Goal: Information Seeking & Learning: Find specific page/section

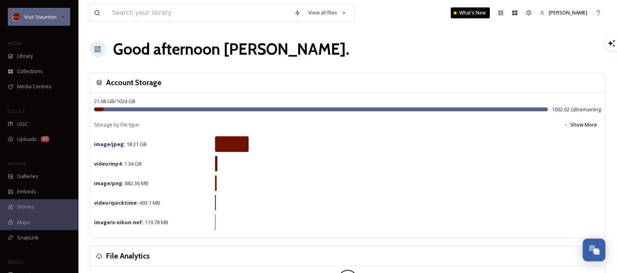
click at [41, 15] on span "Visit Staunton" at bounding box center [40, 16] width 32 height 7
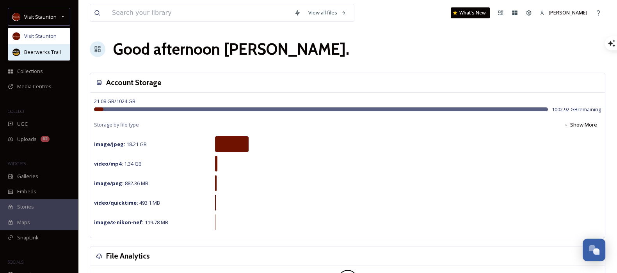
click at [43, 47] on div "Beerwerks Trail" at bounding box center [39, 52] width 62 height 16
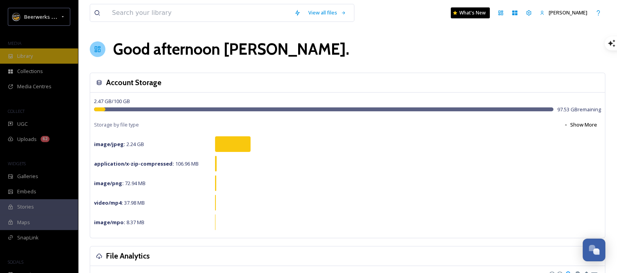
click at [14, 54] on div "Library" at bounding box center [39, 55] width 78 height 15
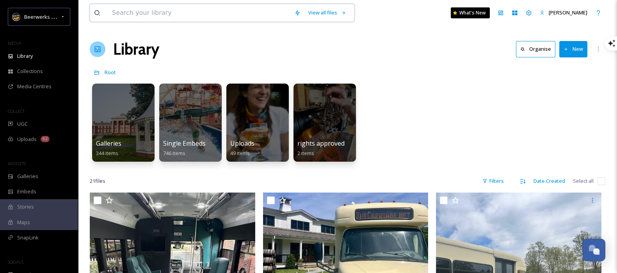
click at [172, 5] on input at bounding box center [199, 12] width 182 height 17
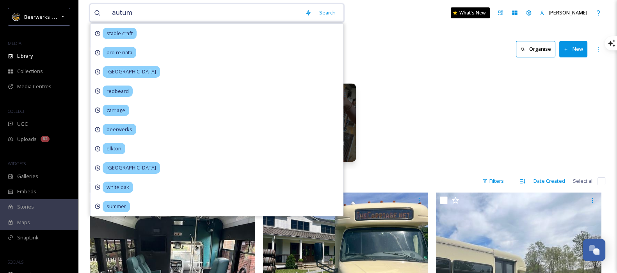
type input "autumn"
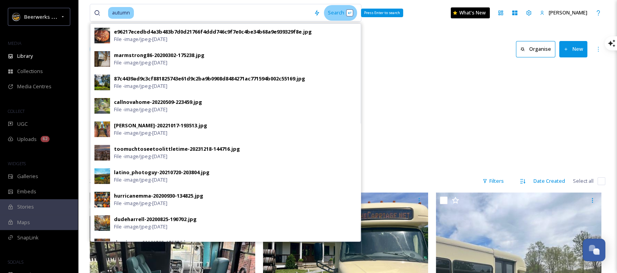
click at [336, 14] on div "Search Press Enter to search" at bounding box center [340, 12] width 33 height 15
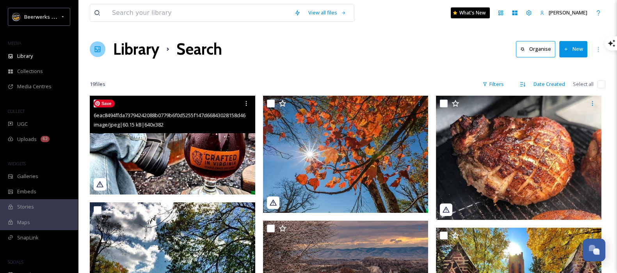
click at [146, 167] on img at bounding box center [173, 145] width 166 height 99
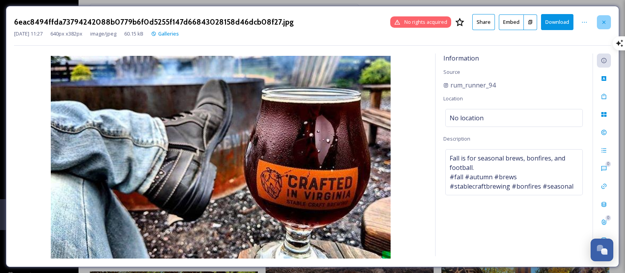
click at [603, 25] on div at bounding box center [603, 22] width 14 height 14
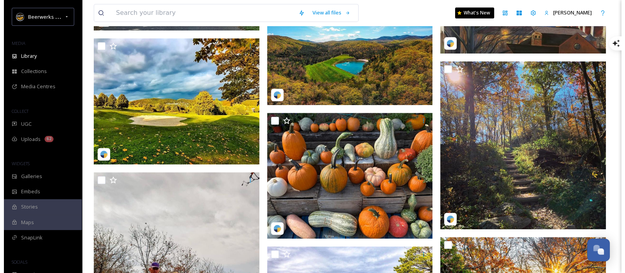
scroll to position [517, 0]
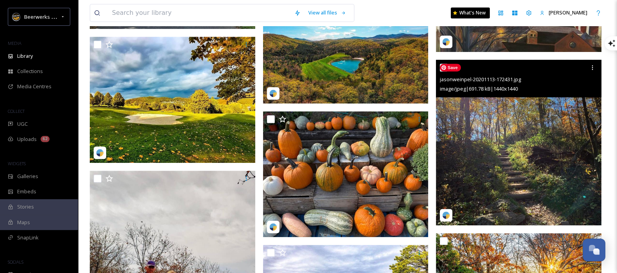
click at [504, 176] on img at bounding box center [519, 143] width 166 height 166
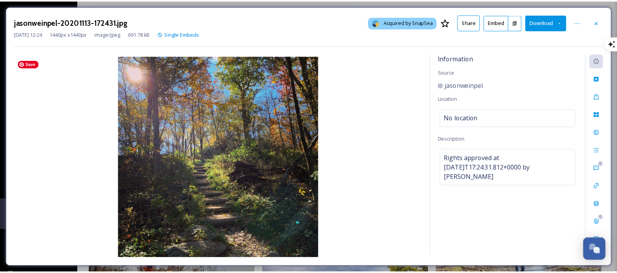
scroll to position [518, 0]
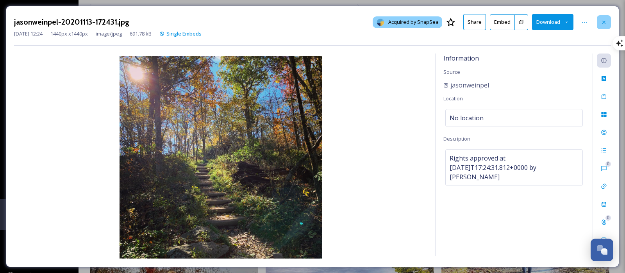
click at [607, 20] on div at bounding box center [603, 22] width 14 height 14
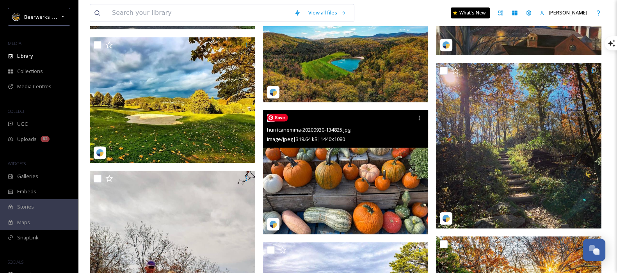
click at [334, 199] on img at bounding box center [346, 172] width 166 height 124
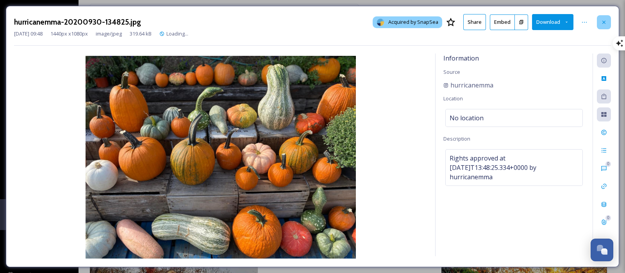
click at [605, 22] on icon at bounding box center [603, 22] width 6 height 6
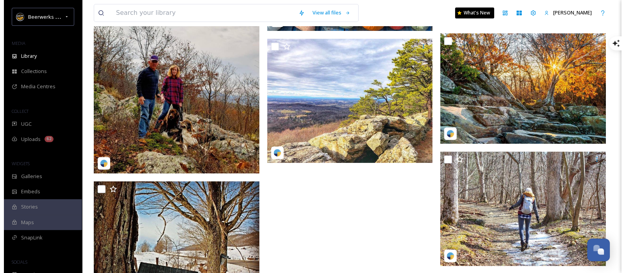
scroll to position [720, 0]
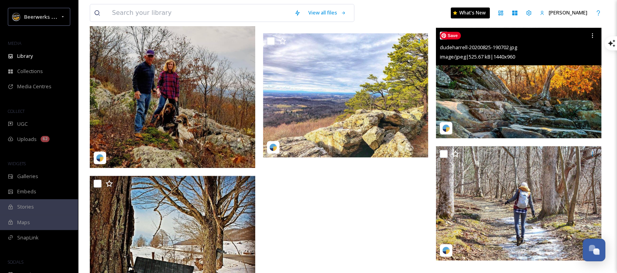
click at [514, 100] on img at bounding box center [519, 83] width 166 height 110
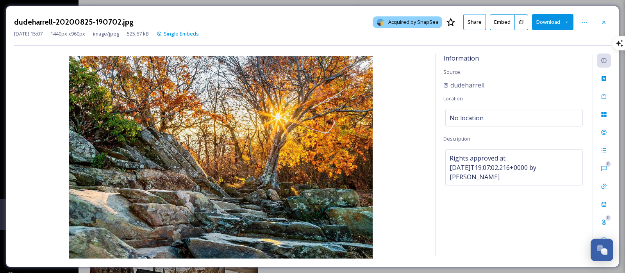
click at [521, 27] on button at bounding box center [521, 22] width 13 height 16
click at [498, 25] on button "Embed" at bounding box center [502, 22] width 25 height 16
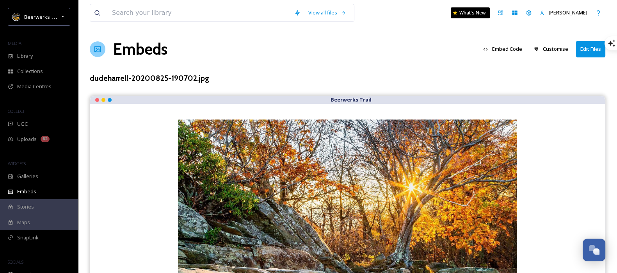
click at [508, 55] on button "Embed Code" at bounding box center [502, 48] width 47 height 15
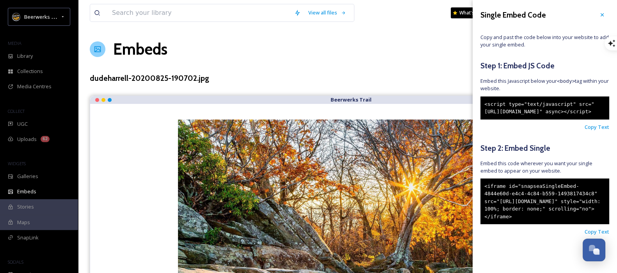
drag, startPoint x: 544, startPoint y: 128, endPoint x: 482, endPoint y: 103, distance: 66.9
click at [482, 103] on div "<script type="text/javascript" src="[URL][DOMAIN_NAME]" async></script>" at bounding box center [545, 107] width 129 height 23
copy div "<script type="text/javascript" src="[URL][DOMAIN_NAME]" async></script>"
click at [599, 17] on icon at bounding box center [602, 15] width 6 height 6
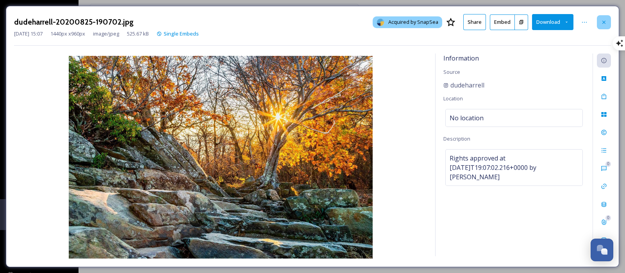
click at [605, 19] on icon at bounding box center [603, 22] width 6 height 6
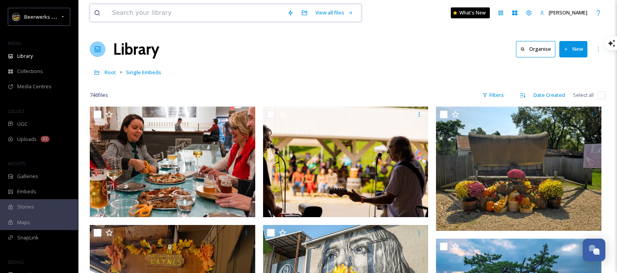
click at [229, 12] on input at bounding box center [195, 12] width 175 height 17
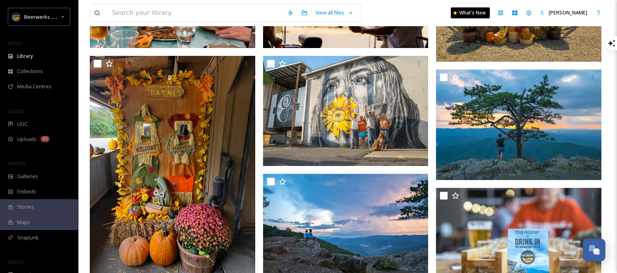
scroll to position [189, 0]
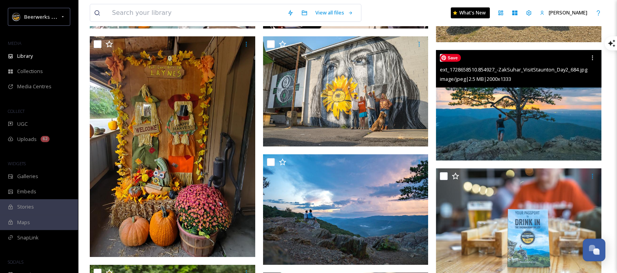
click at [538, 118] on img at bounding box center [519, 105] width 166 height 110
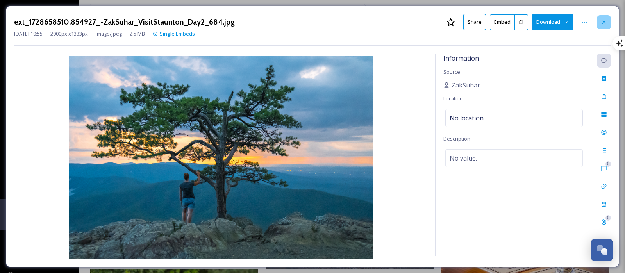
click at [604, 19] on icon at bounding box center [603, 22] width 6 height 6
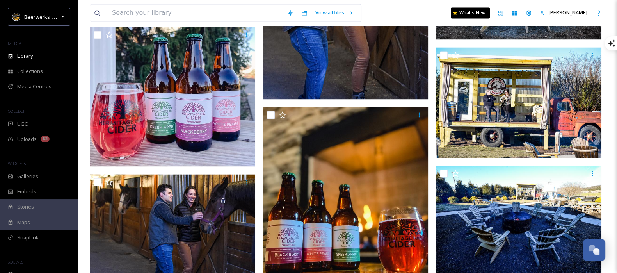
scroll to position [1548, 0]
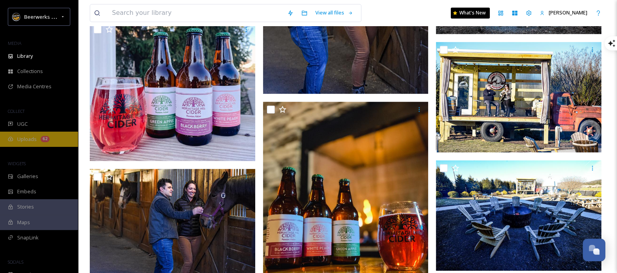
click at [25, 136] on span "Uploads" at bounding box center [27, 138] width 20 height 7
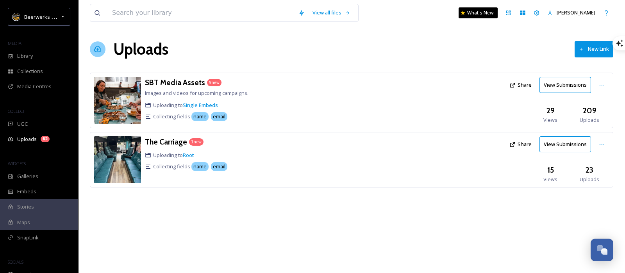
click at [562, 91] on button "View Submissions" at bounding box center [565, 85] width 52 height 16
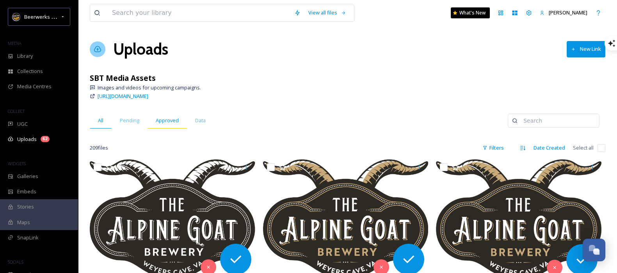
click at [157, 117] on span "Approved" at bounding box center [167, 120] width 23 height 7
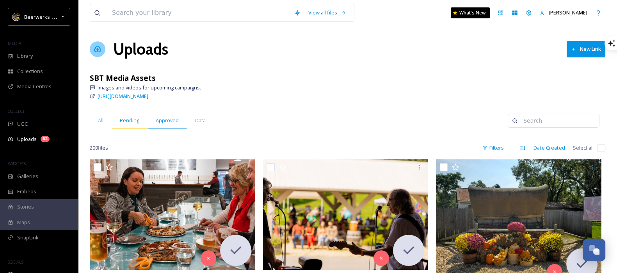
click at [125, 121] on span "Pending" at bounding box center [130, 120] width 20 height 7
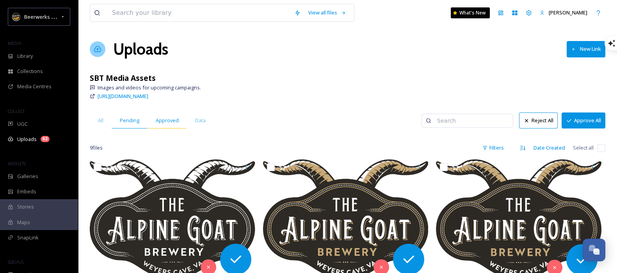
click at [154, 127] on div "Approved" at bounding box center [167, 120] width 39 height 16
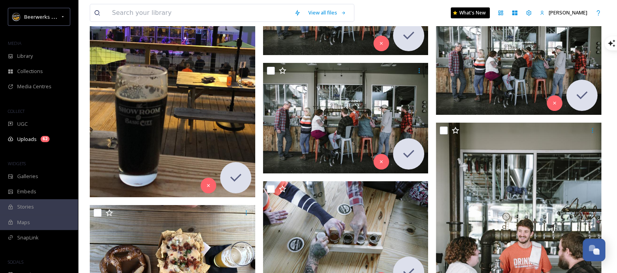
scroll to position [4831, 0]
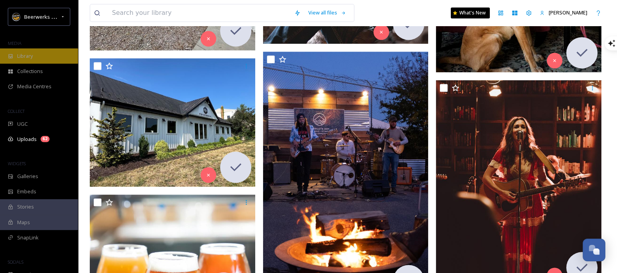
click at [28, 53] on span "Library" at bounding box center [25, 55] width 16 height 7
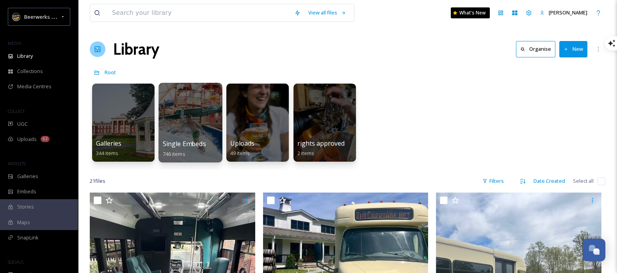
click at [189, 151] on div "Single Embeds 746 items" at bounding box center [191, 149] width 56 height 20
click at [195, 132] on div at bounding box center [190, 123] width 64 height 80
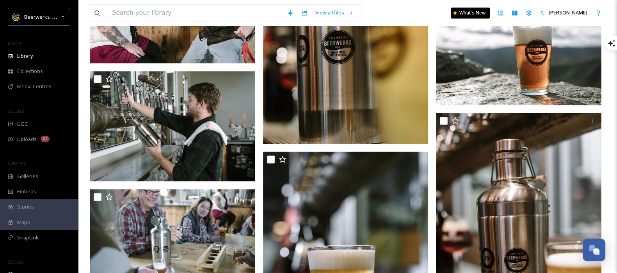
scroll to position [8913, 0]
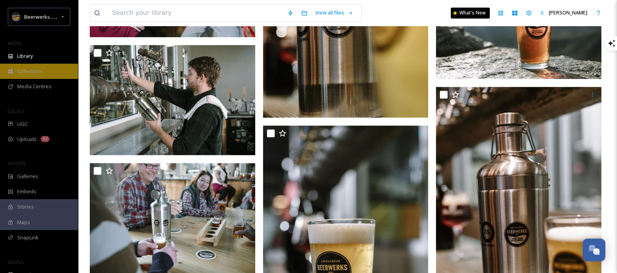
click at [27, 75] on span "Collections" at bounding box center [30, 71] width 26 height 7
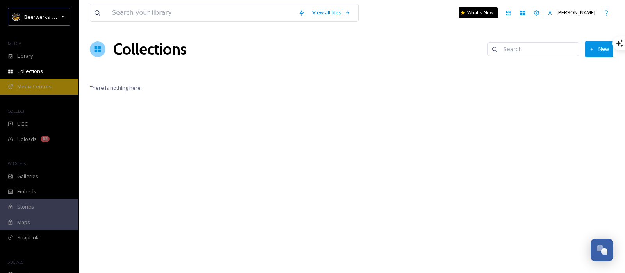
click at [26, 87] on span "Media Centres" at bounding box center [34, 86] width 34 height 7
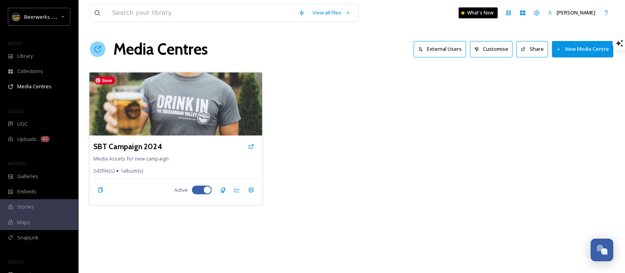
click at [158, 116] on img at bounding box center [175, 103] width 173 height 63
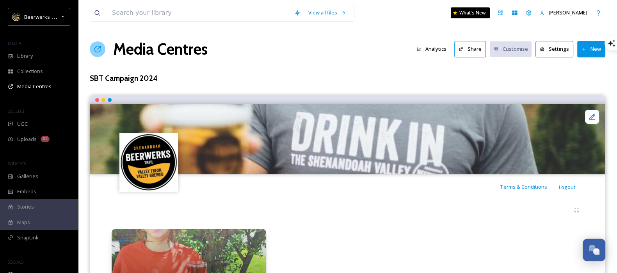
scroll to position [65, 0]
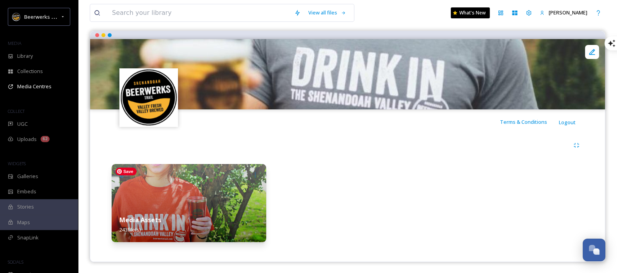
click at [151, 206] on img at bounding box center [189, 203] width 155 height 78
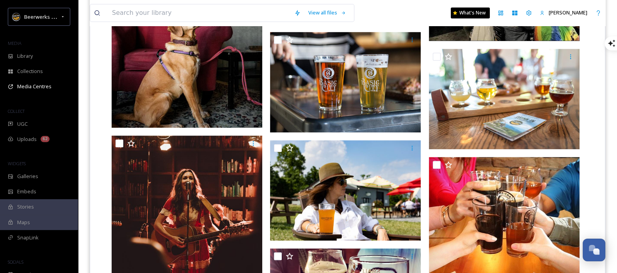
scroll to position [5047, 0]
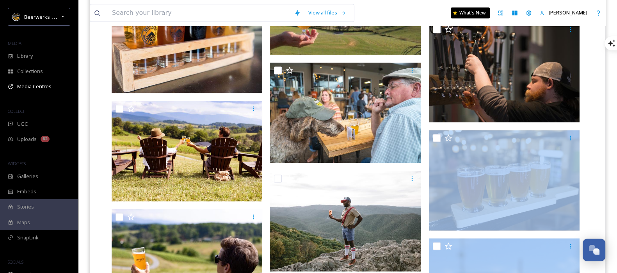
drag, startPoint x: 609, startPoint y: 230, endPoint x: 608, endPoint y: 261, distance: 31.2
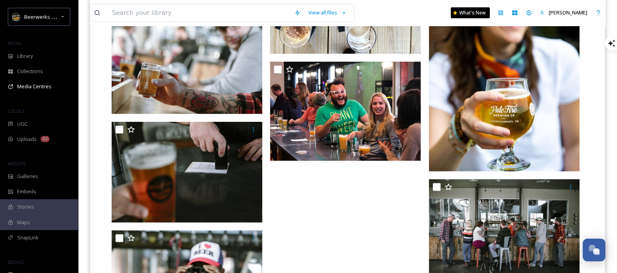
scroll to position [7469, 0]
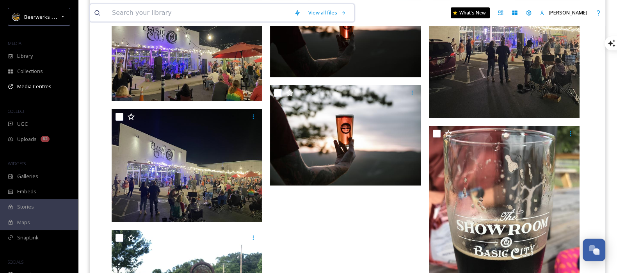
click at [214, 12] on input at bounding box center [199, 12] width 182 height 17
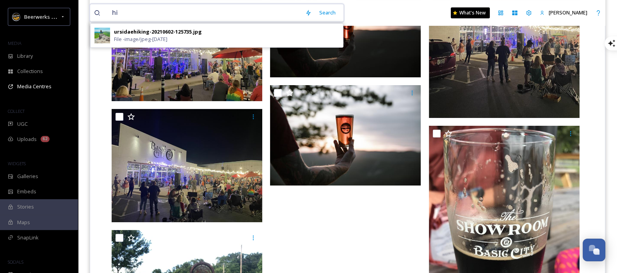
type input "h"
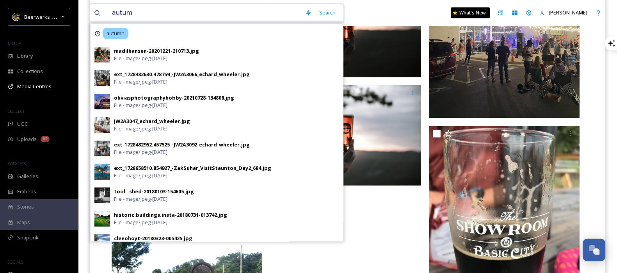
type input "autumn"
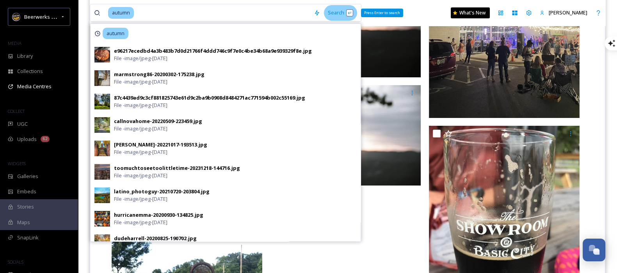
click at [340, 14] on div "Search Press Enter to search" at bounding box center [340, 12] width 33 height 15
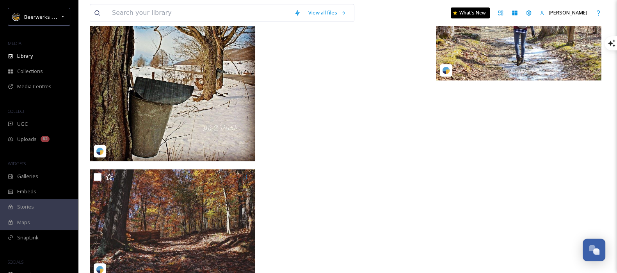
scroll to position [919, 0]
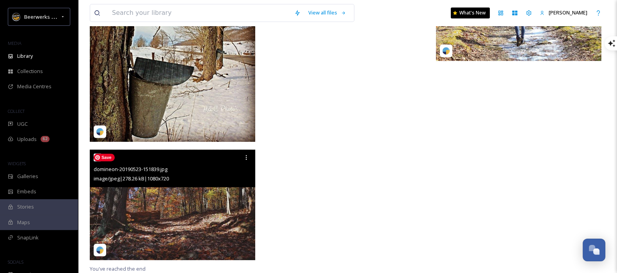
click at [185, 220] on img at bounding box center [173, 205] width 166 height 110
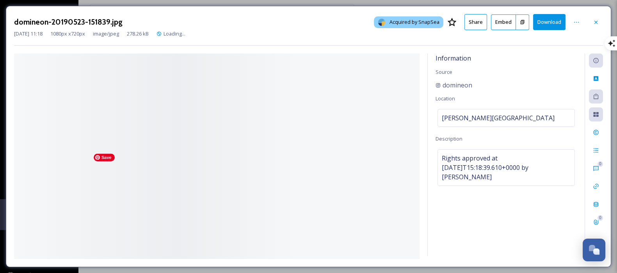
scroll to position [801, 0]
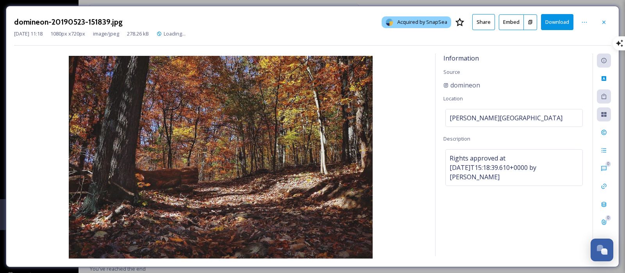
click at [529, 23] on icon at bounding box center [529, 22] width 5 height 5
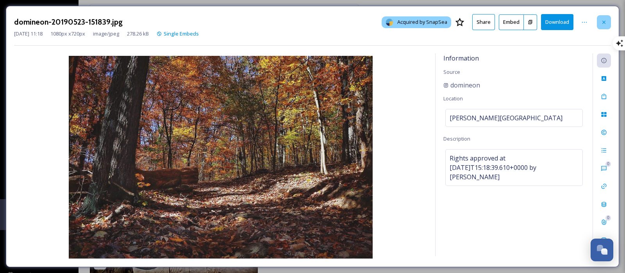
click at [605, 22] on icon at bounding box center [603, 22] width 6 height 6
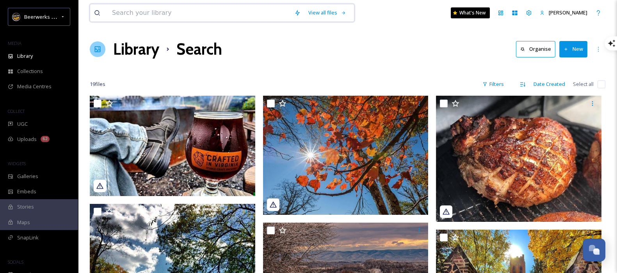
click at [183, 11] on input at bounding box center [199, 12] width 182 height 17
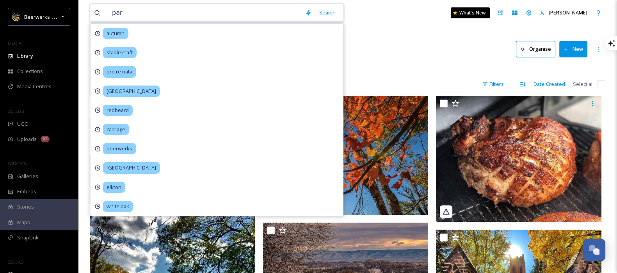
type input "park"
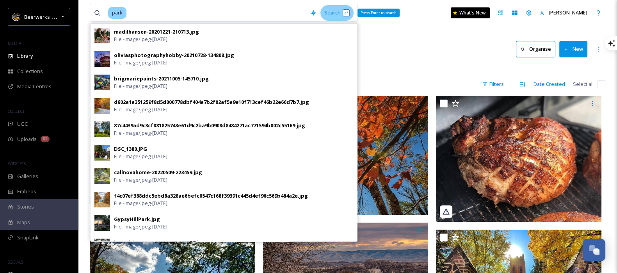
click at [339, 12] on div "Search Press Enter to search" at bounding box center [336, 12] width 33 height 15
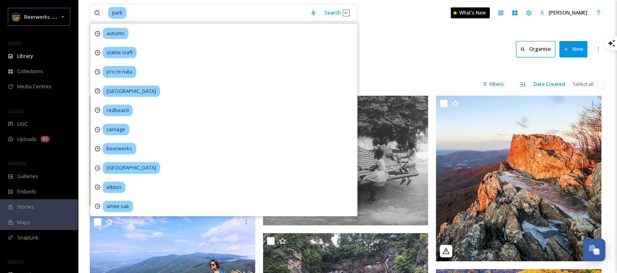
click at [415, 42] on div "Library Search Organise New" at bounding box center [348, 48] width 516 height 23
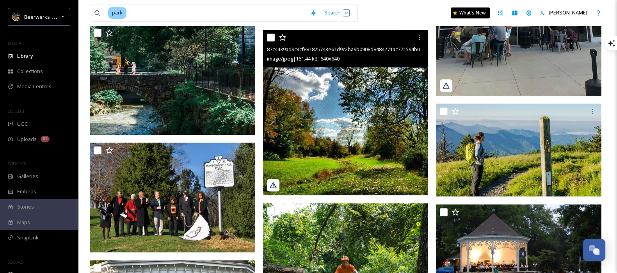
scroll to position [1034, 0]
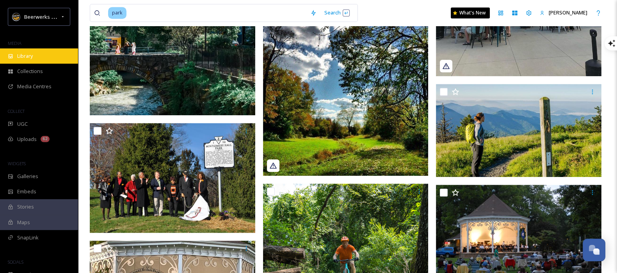
click at [46, 62] on div "Library" at bounding box center [39, 55] width 78 height 15
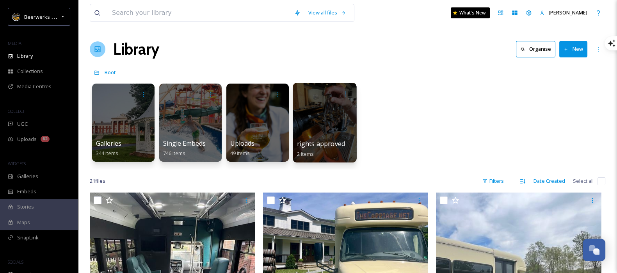
click at [321, 134] on div at bounding box center [325, 123] width 64 height 80
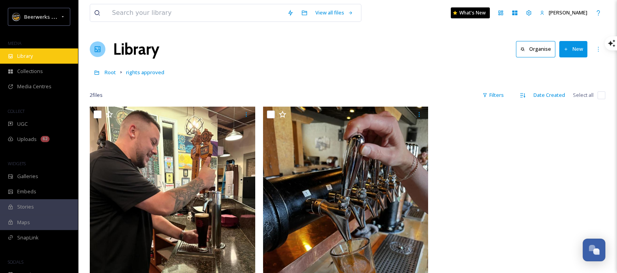
click at [24, 59] on span "Library" at bounding box center [25, 55] width 16 height 7
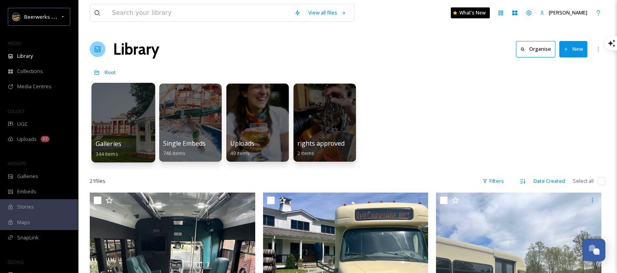
click at [101, 126] on div at bounding box center [123, 123] width 64 height 80
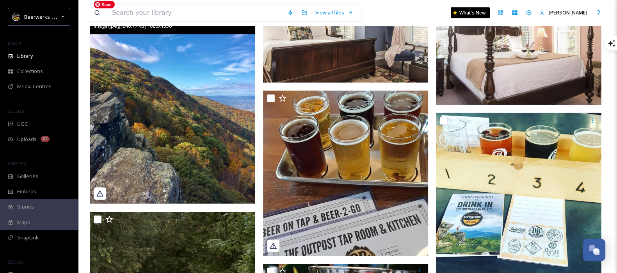
click at [161, 125] on img at bounding box center [173, 100] width 166 height 207
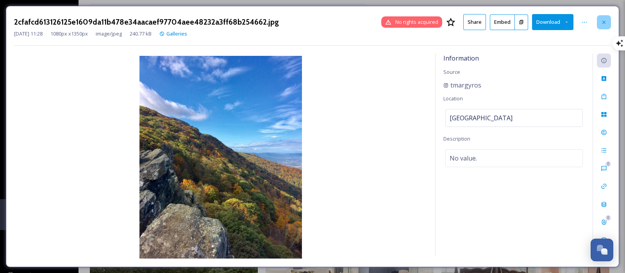
click at [601, 24] on icon at bounding box center [603, 22] width 6 height 6
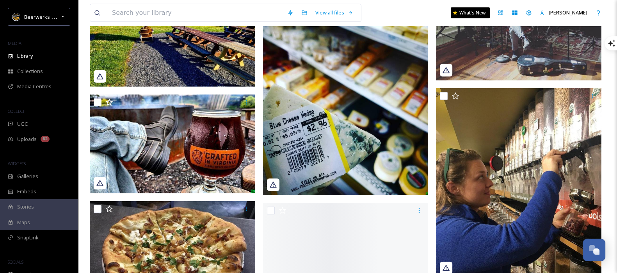
scroll to position [3167, 0]
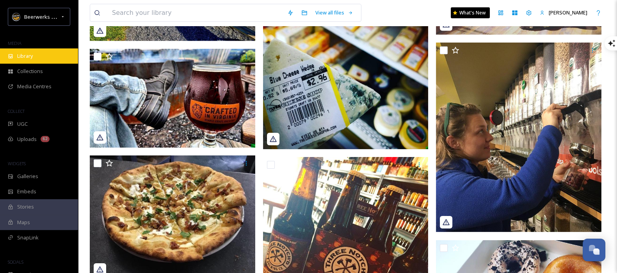
click at [21, 55] on span "Library" at bounding box center [25, 55] width 16 height 7
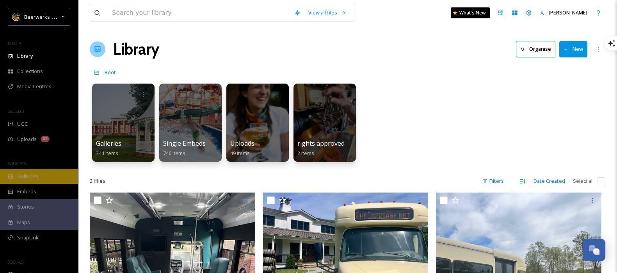
click at [29, 174] on span "Galleries" at bounding box center [27, 176] width 21 height 7
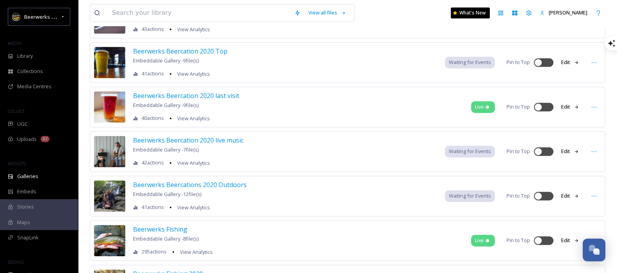
scroll to position [517, 0]
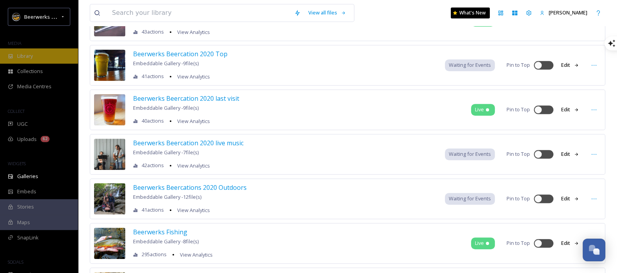
click at [31, 54] on span "Library" at bounding box center [25, 55] width 16 height 7
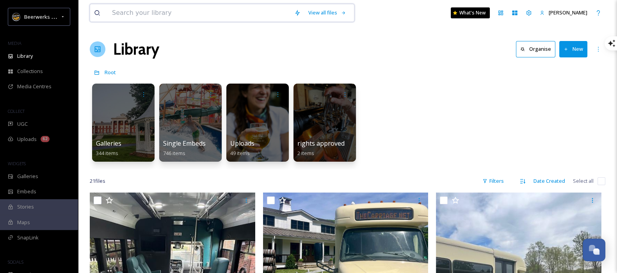
click at [252, 9] on input at bounding box center [199, 12] width 182 height 17
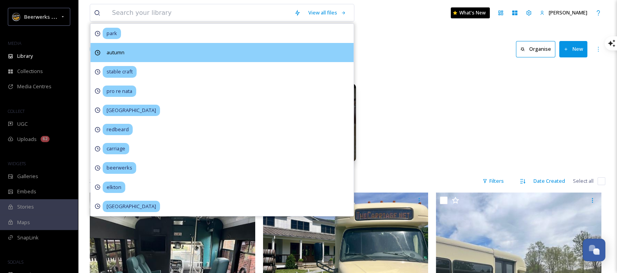
click at [112, 39] on span "autumn" at bounding box center [112, 33] width 18 height 11
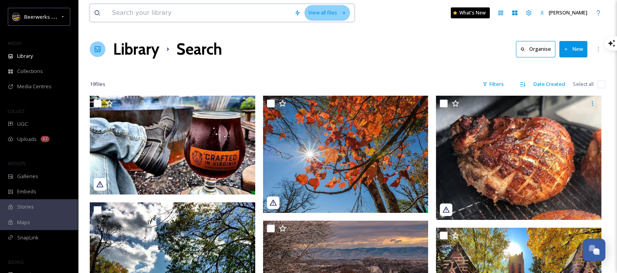
click at [334, 12] on div "View all files" at bounding box center [327, 12] width 46 height 15
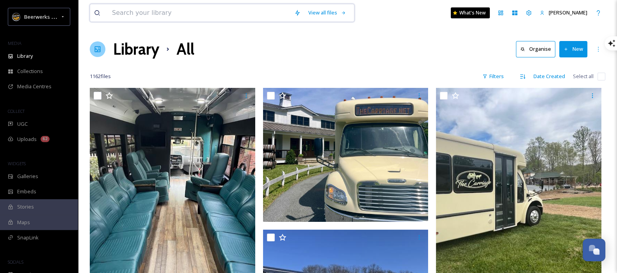
click at [186, 16] on input at bounding box center [199, 12] width 182 height 17
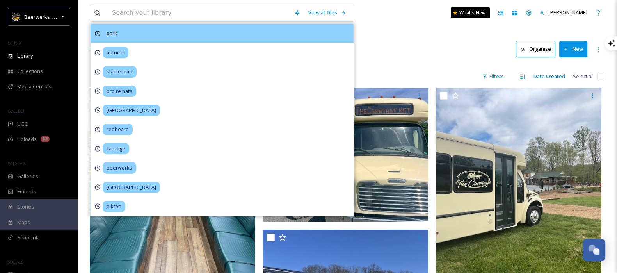
click at [113, 32] on span "park" at bounding box center [112, 33] width 18 height 11
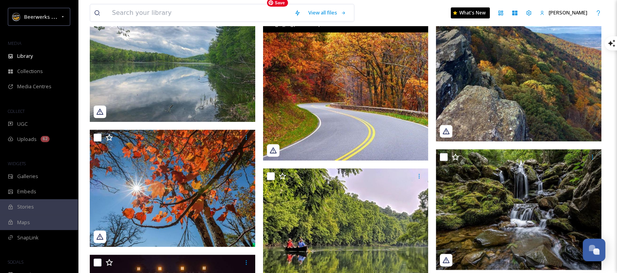
scroll to position [468, 0]
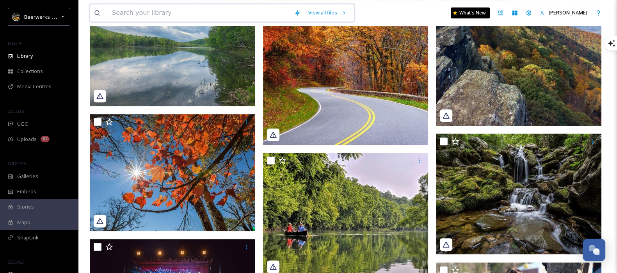
click at [189, 15] on input at bounding box center [199, 12] width 182 height 17
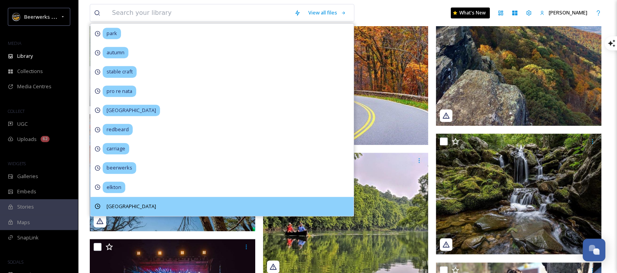
click at [118, 39] on span "[GEOGRAPHIC_DATA]" at bounding box center [112, 33] width 18 height 11
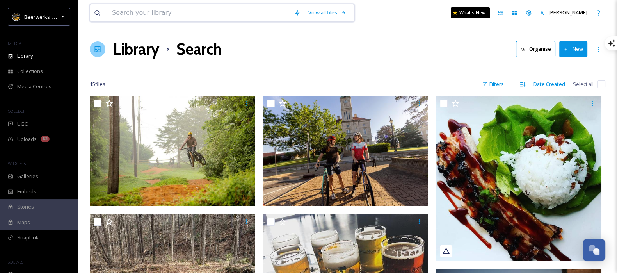
click at [197, 17] on input at bounding box center [199, 12] width 182 height 17
click at [60, 17] on icon at bounding box center [63, 17] width 6 height 6
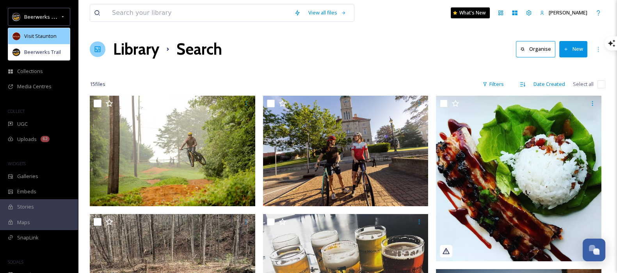
click at [48, 32] on span "Visit Staunton" at bounding box center [40, 35] width 32 height 7
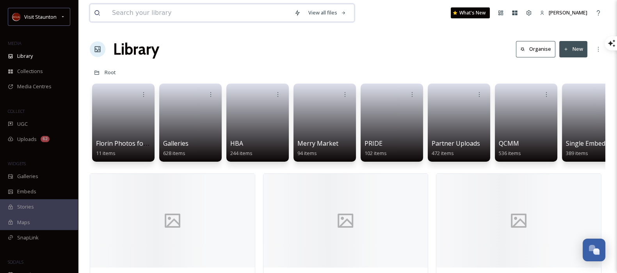
click at [137, 14] on input at bounding box center [199, 12] width 182 height 17
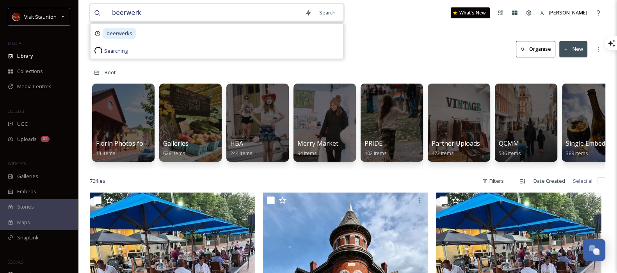
type input "beerwerks"
click at [343, 15] on div "Search Press Enter to search" at bounding box center [344, 12] width 33 height 15
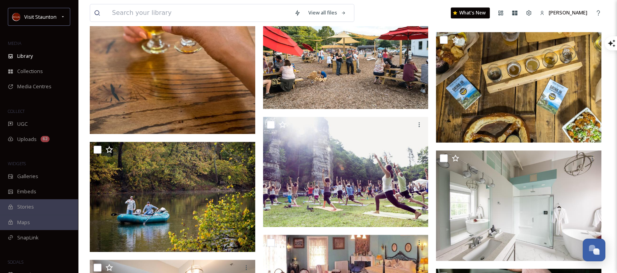
scroll to position [663, 0]
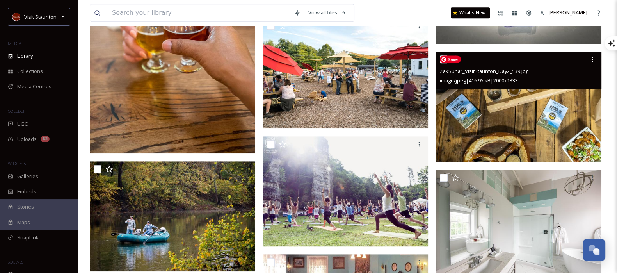
click at [507, 142] on img at bounding box center [519, 107] width 166 height 110
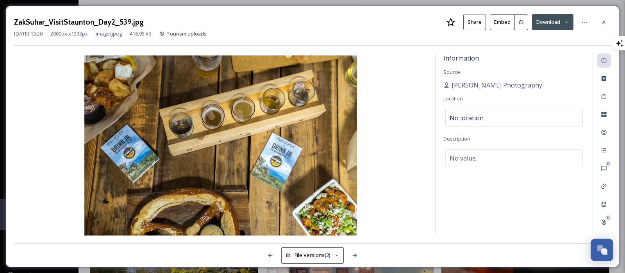
click at [523, 23] on icon at bounding box center [520, 22] width 5 height 5
click at [610, 25] on div at bounding box center [616, 43] width 16 height 43
click at [601, 23] on icon at bounding box center [603, 22] width 6 height 6
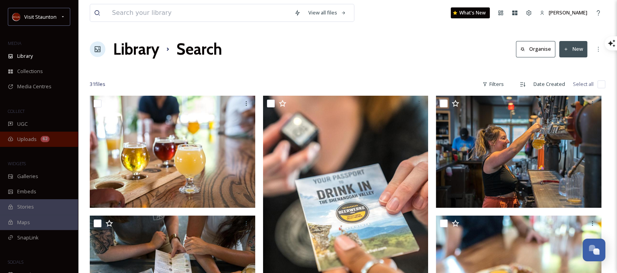
click at [21, 138] on span "Uploads" at bounding box center [27, 138] width 20 height 7
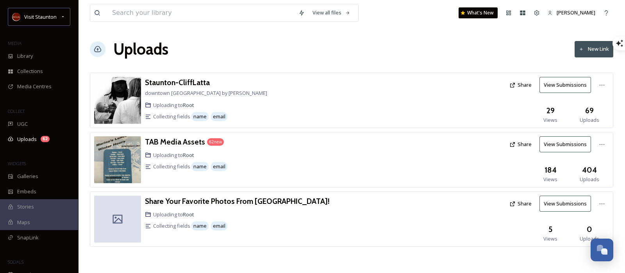
click at [571, 205] on button "View Submissions" at bounding box center [565, 204] width 52 height 16
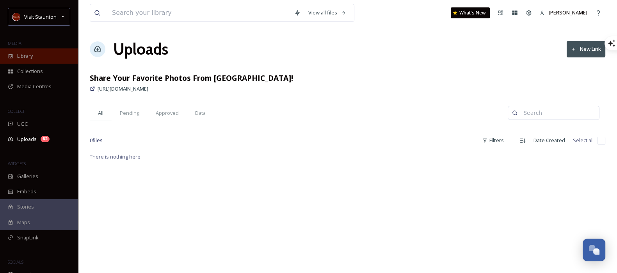
click at [25, 55] on span "Library" at bounding box center [25, 55] width 16 height 7
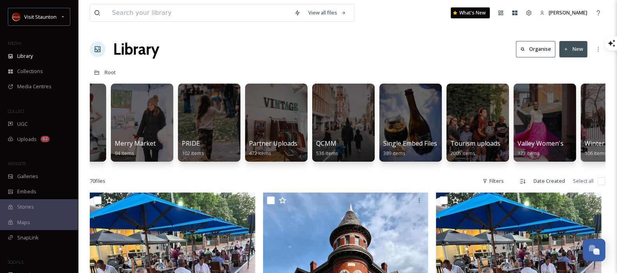
scroll to position [0, 224]
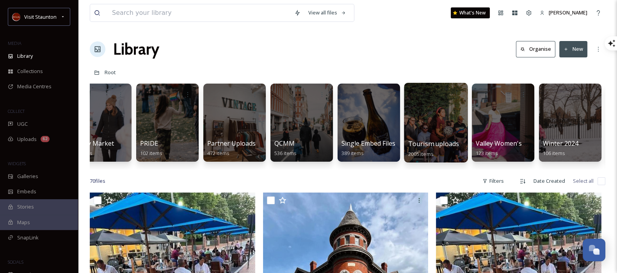
click at [449, 134] on div at bounding box center [436, 123] width 64 height 80
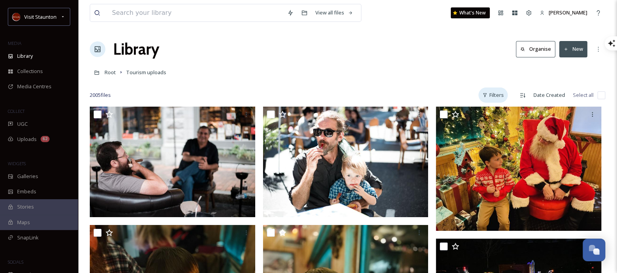
click at [496, 98] on div "Filters" at bounding box center [493, 94] width 29 height 15
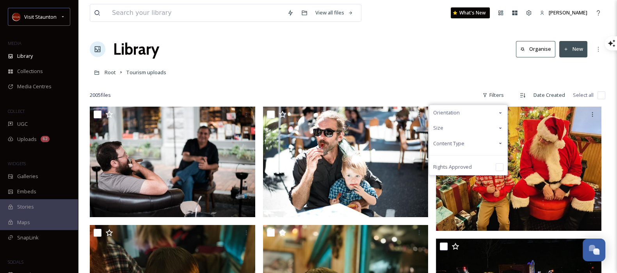
click at [440, 73] on div "Root Tourism uploads" at bounding box center [348, 72] width 516 height 15
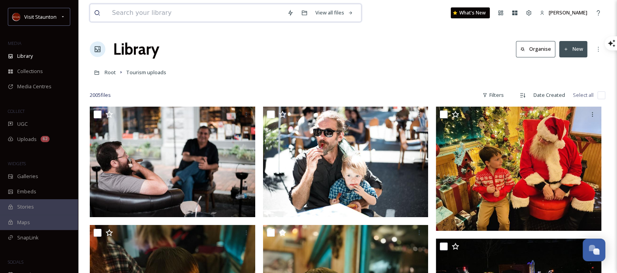
click at [249, 10] on input at bounding box center [195, 12] width 175 height 17
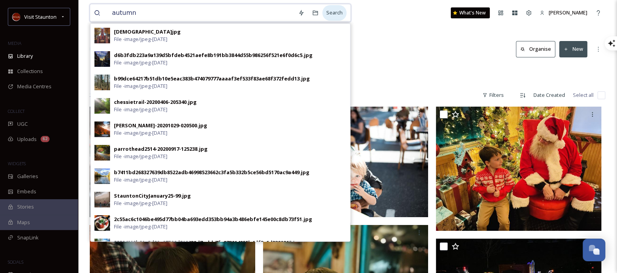
type input "autumn"
click at [341, 12] on div "Search" at bounding box center [334, 12] width 24 height 15
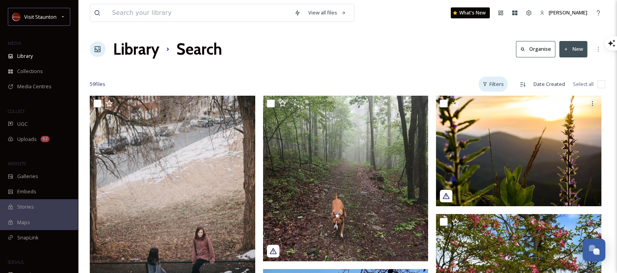
click at [495, 87] on div "Filters" at bounding box center [493, 84] width 29 height 15
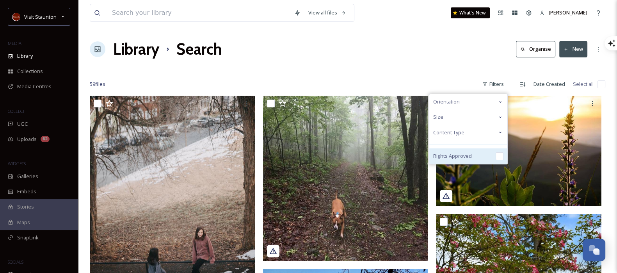
click at [503, 157] on input "checkbox" at bounding box center [500, 156] width 8 height 8
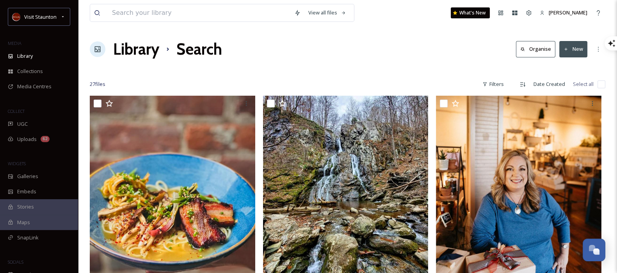
drag, startPoint x: 240, startPoint y: 22, endPoint x: 270, endPoint y: 26, distance: 30.4
click at [595, 49] on icon at bounding box center [598, 49] width 6 height 6
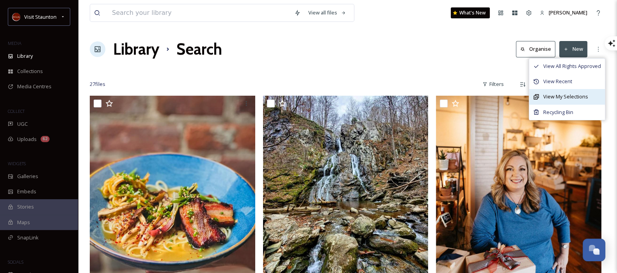
click at [568, 96] on span "View My Selections" at bounding box center [565, 96] width 45 height 7
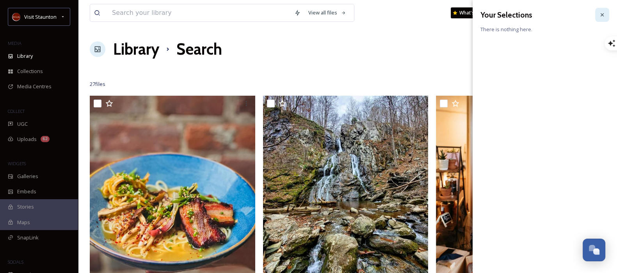
click at [600, 14] on icon at bounding box center [602, 15] width 6 height 6
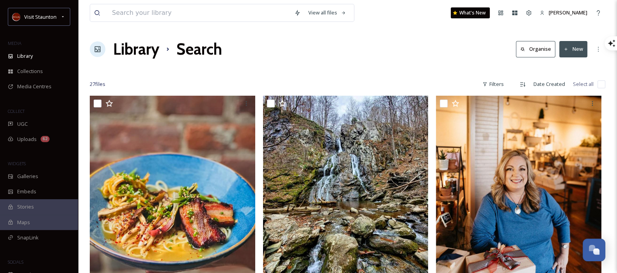
click at [580, 52] on button "New" at bounding box center [573, 49] width 28 height 16
click at [422, 39] on div "Library Search Organise New" at bounding box center [348, 48] width 516 height 23
click at [582, 55] on button "New" at bounding box center [573, 49] width 28 height 16
click at [601, 36] on div "En" at bounding box center [609, 29] width 16 height 14
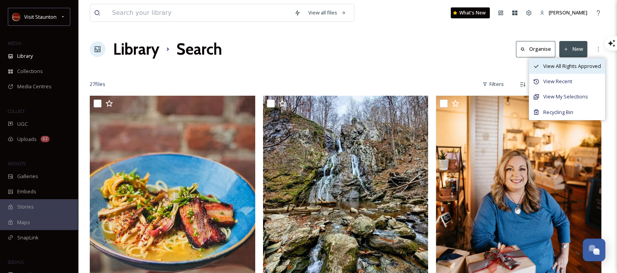
click at [575, 63] on span "View All Rights Approved" at bounding box center [572, 65] width 58 height 7
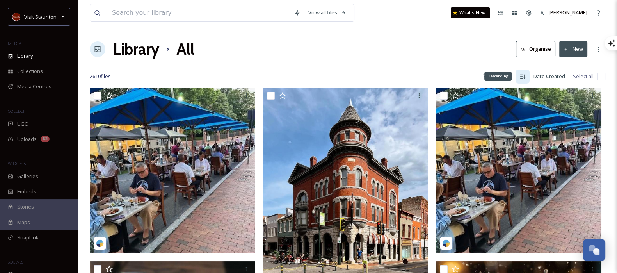
click at [500, 76] on div "Descending" at bounding box center [497, 76] width 27 height 9
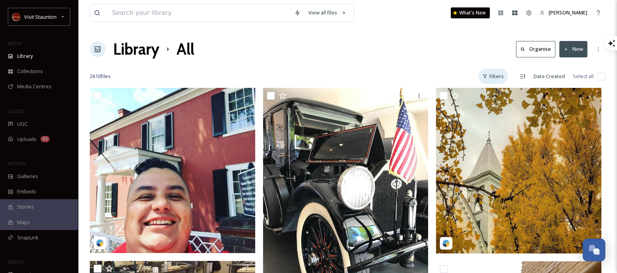
click at [501, 77] on div "Filters" at bounding box center [493, 76] width 29 height 15
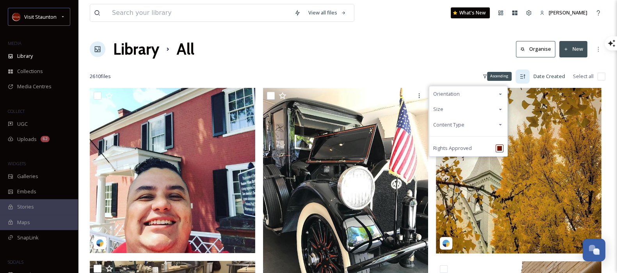
click at [518, 76] on div "Ascending" at bounding box center [523, 76] width 14 height 14
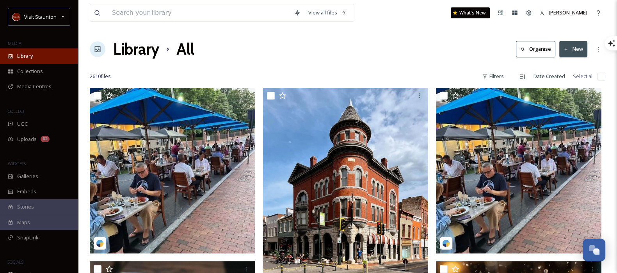
click at [21, 50] on div "Library" at bounding box center [39, 55] width 78 height 15
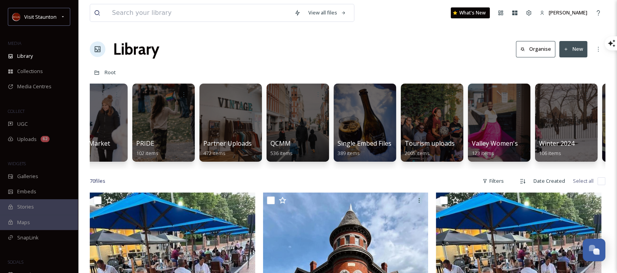
scroll to position [0, 227]
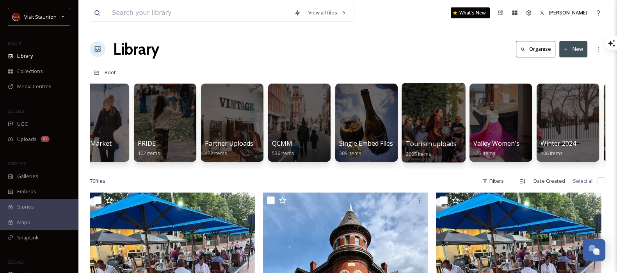
click at [424, 123] on div at bounding box center [434, 123] width 64 height 80
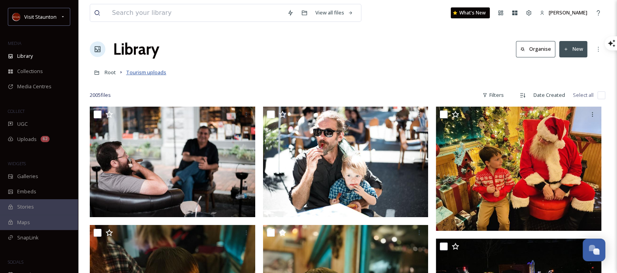
click at [146, 73] on span "Tourism uploads" at bounding box center [146, 72] width 40 height 7
click at [504, 97] on div "Filters" at bounding box center [493, 94] width 29 height 15
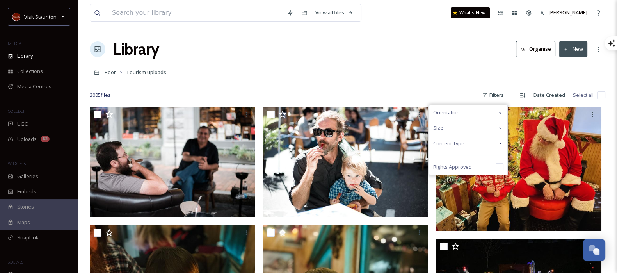
click at [454, 145] on span "Content Type" at bounding box center [448, 143] width 31 height 7
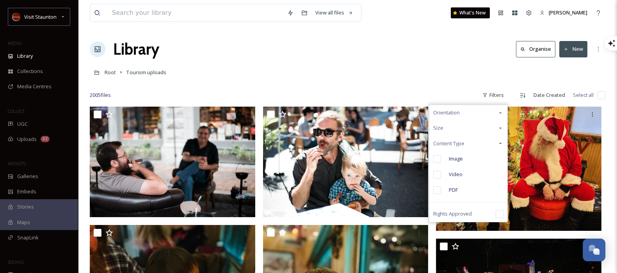
click at [454, 145] on span "Content Type" at bounding box center [448, 143] width 31 height 7
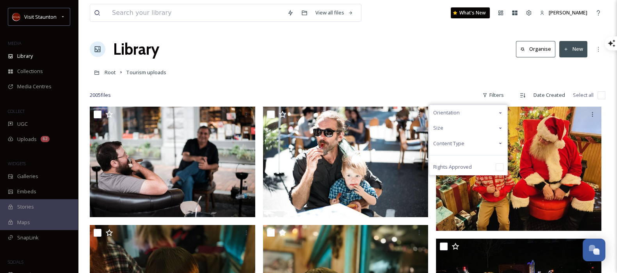
click at [460, 116] on span "Orientation" at bounding box center [446, 112] width 27 height 7
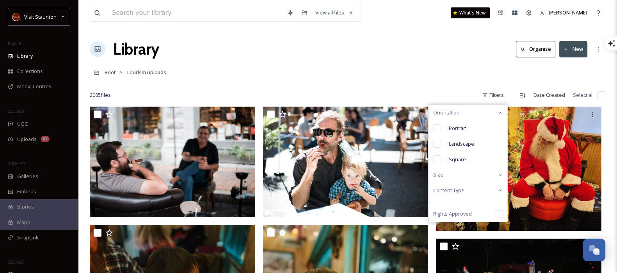
click at [460, 116] on span "Orientation" at bounding box center [446, 112] width 27 height 7
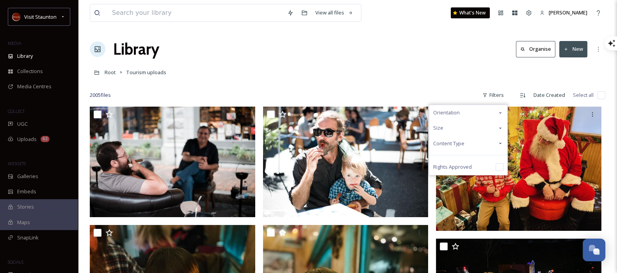
click at [352, 43] on div "Library Organise New" at bounding box center [348, 48] width 516 height 23
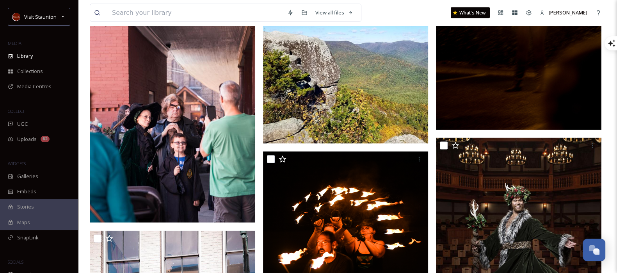
scroll to position [1862, 0]
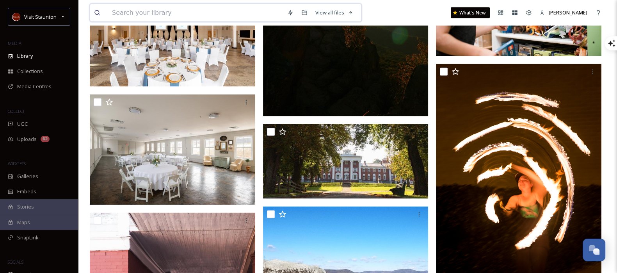
click at [148, 20] on input at bounding box center [195, 12] width 175 height 17
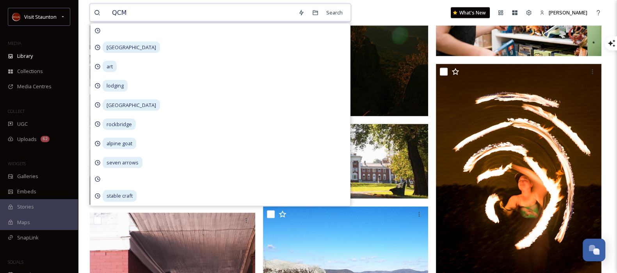
type input "QCMM"
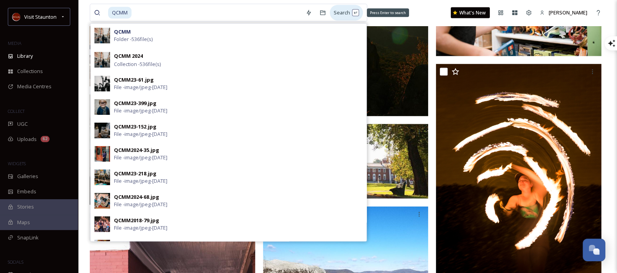
click at [344, 8] on div "Search Press Enter to search" at bounding box center [346, 12] width 33 height 15
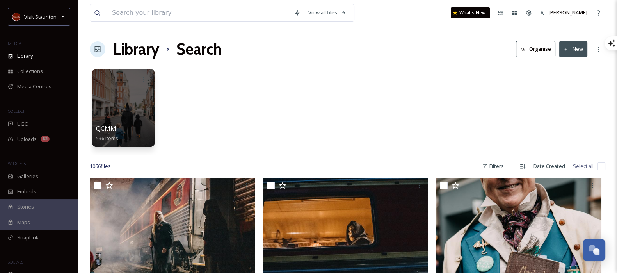
click at [378, 102] on div "QCMM 536 items" at bounding box center [348, 110] width 516 height 90
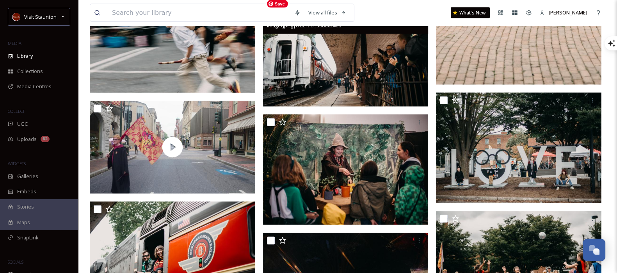
scroll to position [6011, 0]
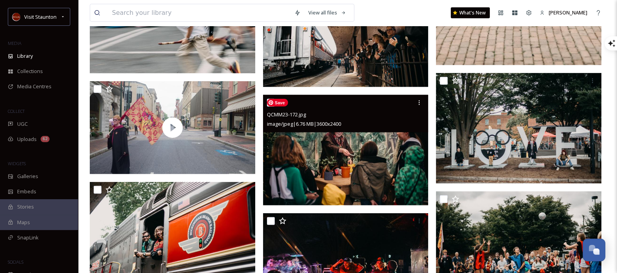
click at [361, 166] on img at bounding box center [346, 150] width 166 height 110
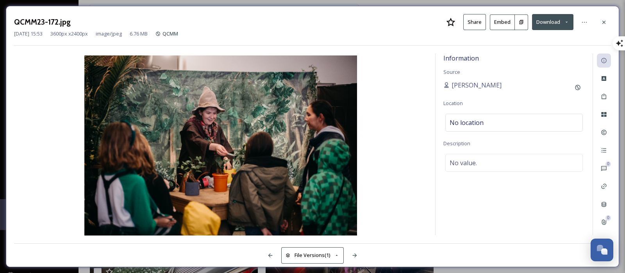
click at [522, 22] on icon at bounding box center [521, 22] width 4 height 4
click at [600, 21] on div at bounding box center [603, 22] width 14 height 14
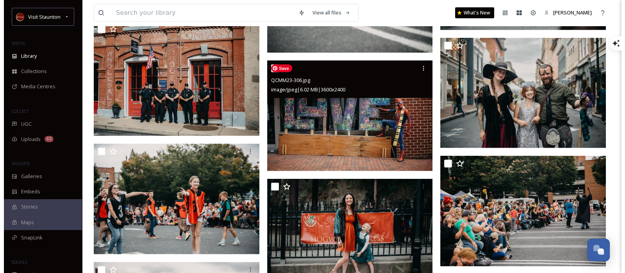
scroll to position [6539, 0]
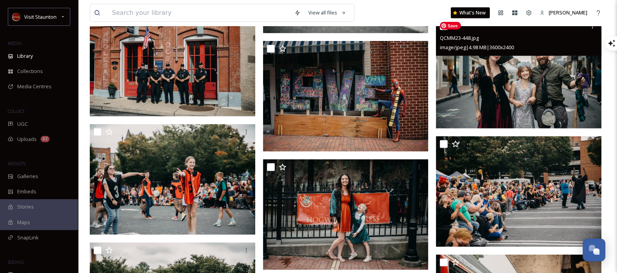
click at [497, 108] on img at bounding box center [519, 73] width 166 height 110
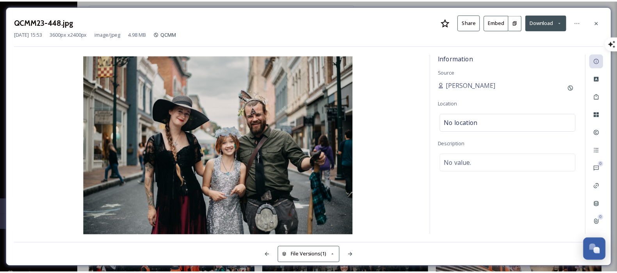
scroll to position [6625, 0]
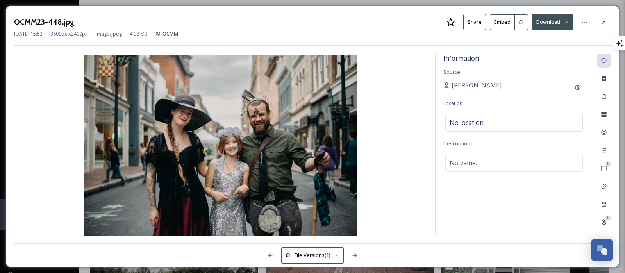
click at [520, 22] on icon at bounding box center [521, 22] width 4 height 4
click at [602, 24] on icon at bounding box center [603, 22] width 6 height 6
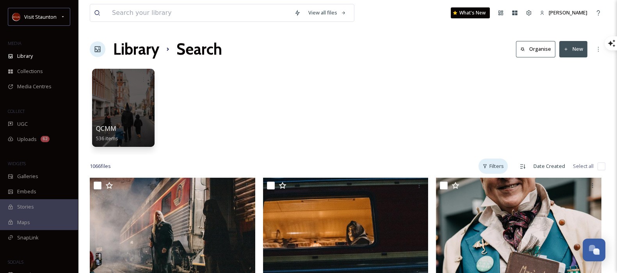
click at [502, 168] on div "Filters" at bounding box center [493, 165] width 29 height 15
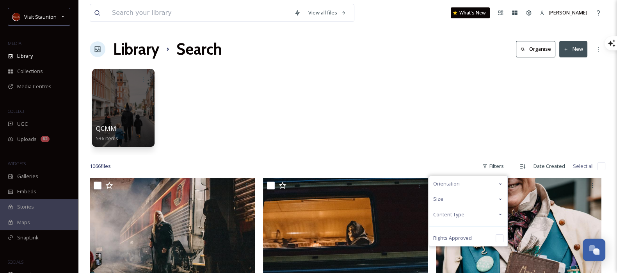
click at [462, 180] on div "Orientation" at bounding box center [468, 183] width 78 height 15
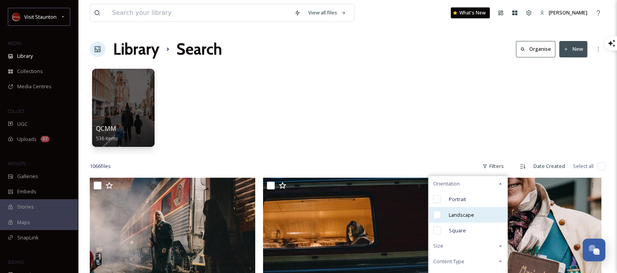
click at [436, 215] on input "checkbox" at bounding box center [437, 215] width 8 height 8
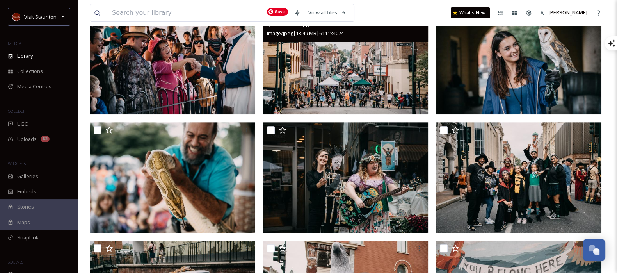
scroll to position [429, 0]
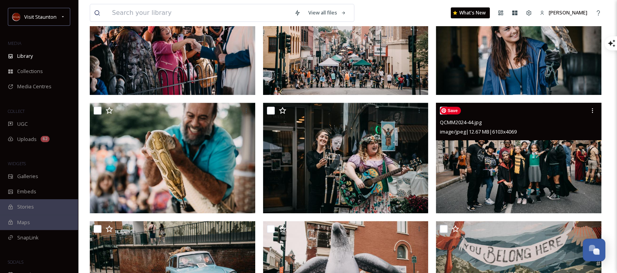
click at [568, 198] on img at bounding box center [519, 158] width 166 height 110
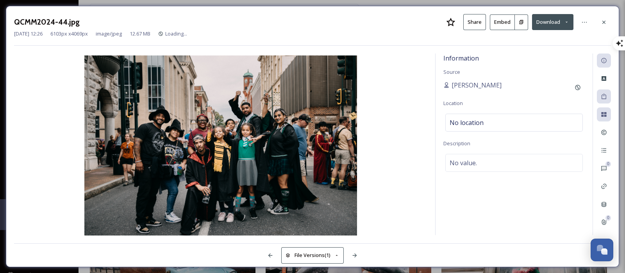
click at [519, 21] on icon at bounding box center [521, 22] width 4 height 4
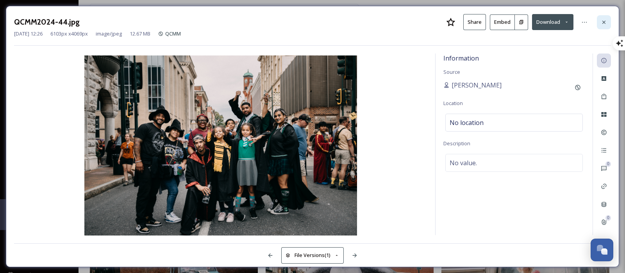
click at [604, 25] on div at bounding box center [603, 22] width 14 height 14
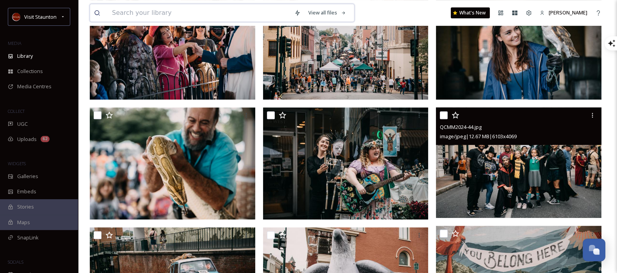
click at [203, 12] on input at bounding box center [199, 12] width 182 height 17
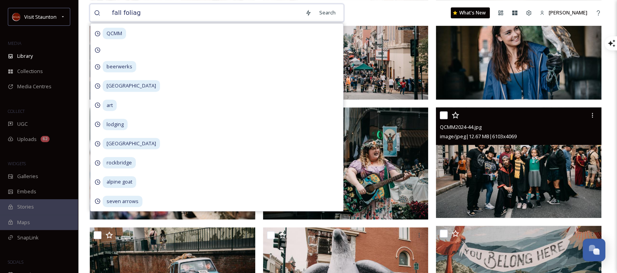
type input "fall foliage"
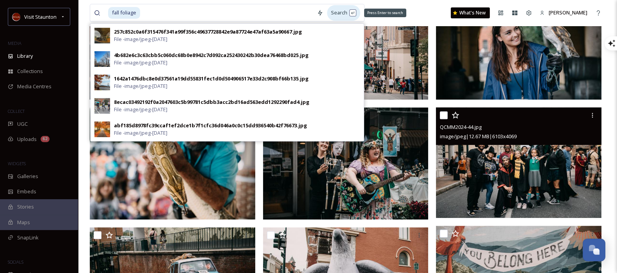
click at [338, 11] on div "Search Press Enter to search" at bounding box center [343, 12] width 33 height 15
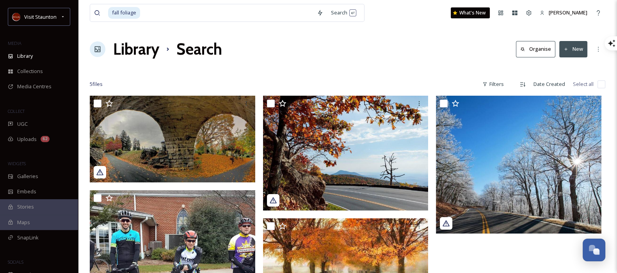
click at [423, 50] on div "Library Search Organise New" at bounding box center [348, 48] width 516 height 23
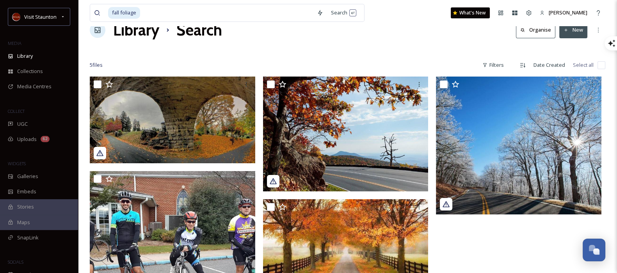
scroll to position [96, 0]
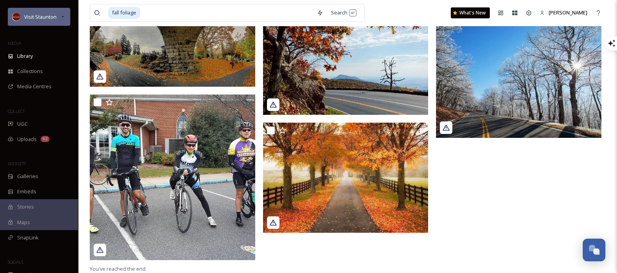
click at [35, 21] on div "Visit Staunton" at bounding box center [39, 17] width 62 height 18
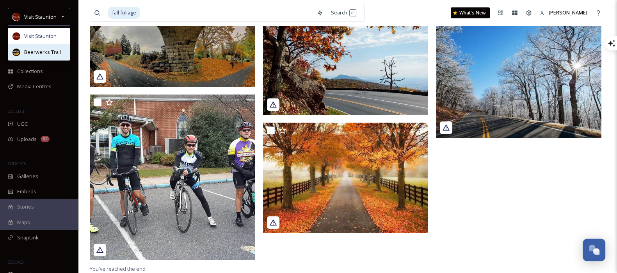
click at [30, 55] on span "Beerwerks Trail" at bounding box center [42, 51] width 37 height 7
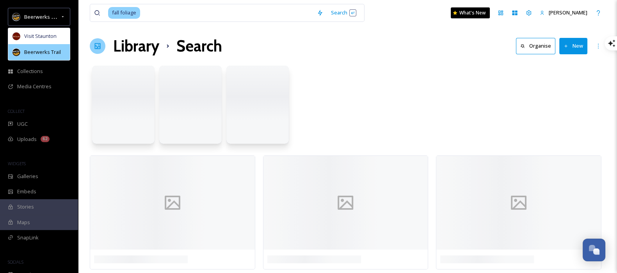
scroll to position [0, 0]
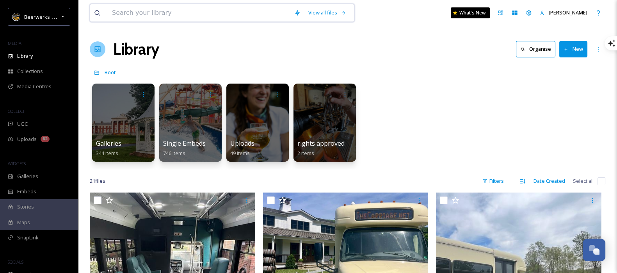
click at [255, 9] on input at bounding box center [199, 12] width 182 height 17
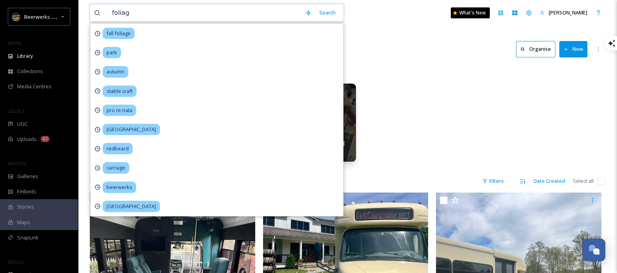
type input "foliage"
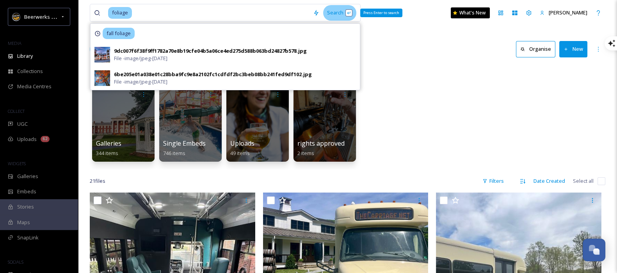
click at [335, 14] on div "Search Press Enter to search" at bounding box center [339, 12] width 33 height 15
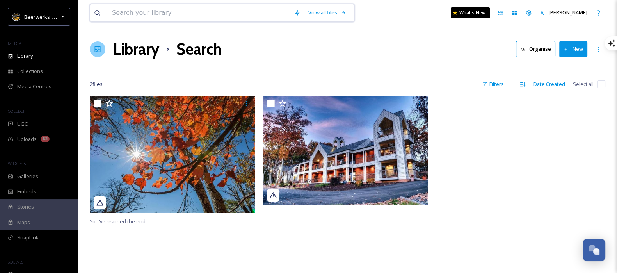
click at [187, 9] on input at bounding box center [199, 12] width 182 height 17
